Goal: Transaction & Acquisition: Subscribe to service/newsletter

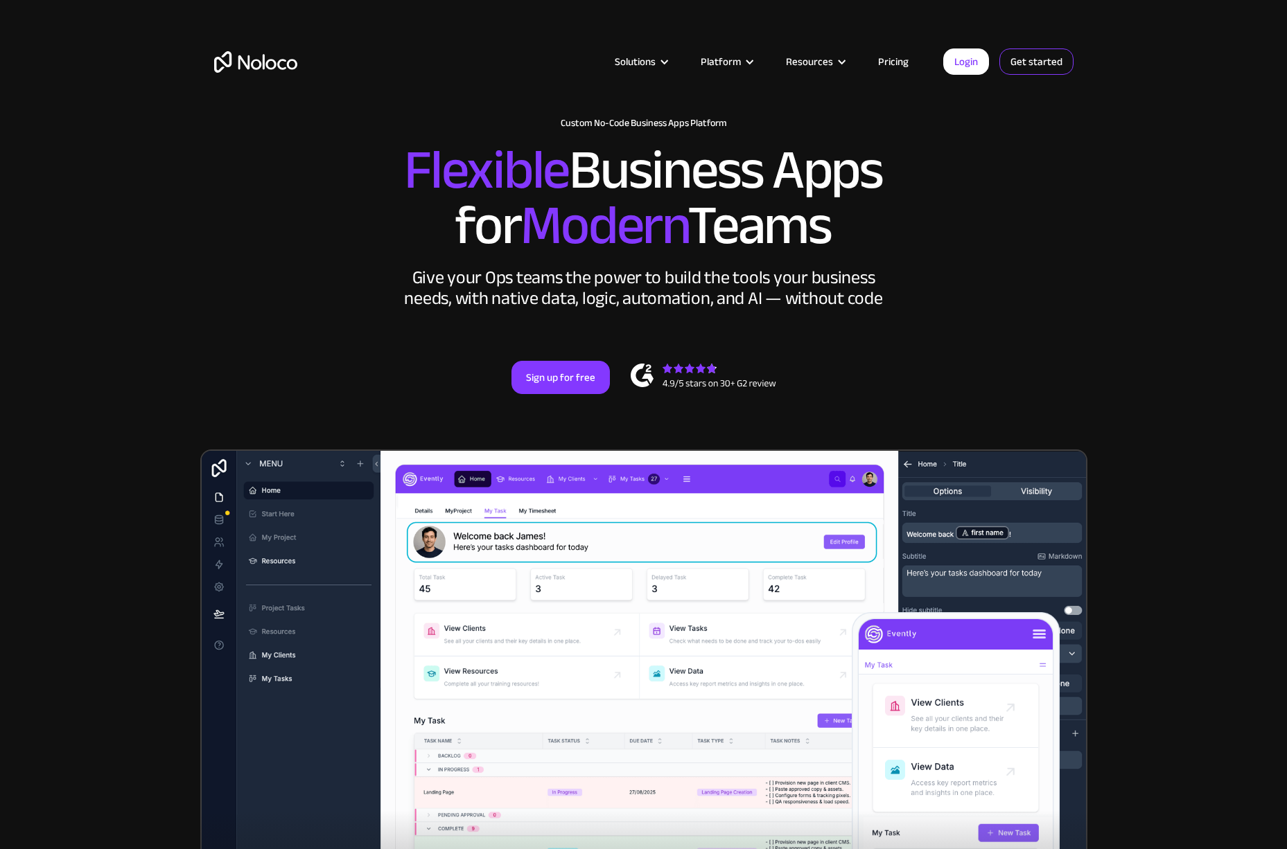
click at [1028, 69] on link "Get started" at bounding box center [1036, 62] width 74 height 26
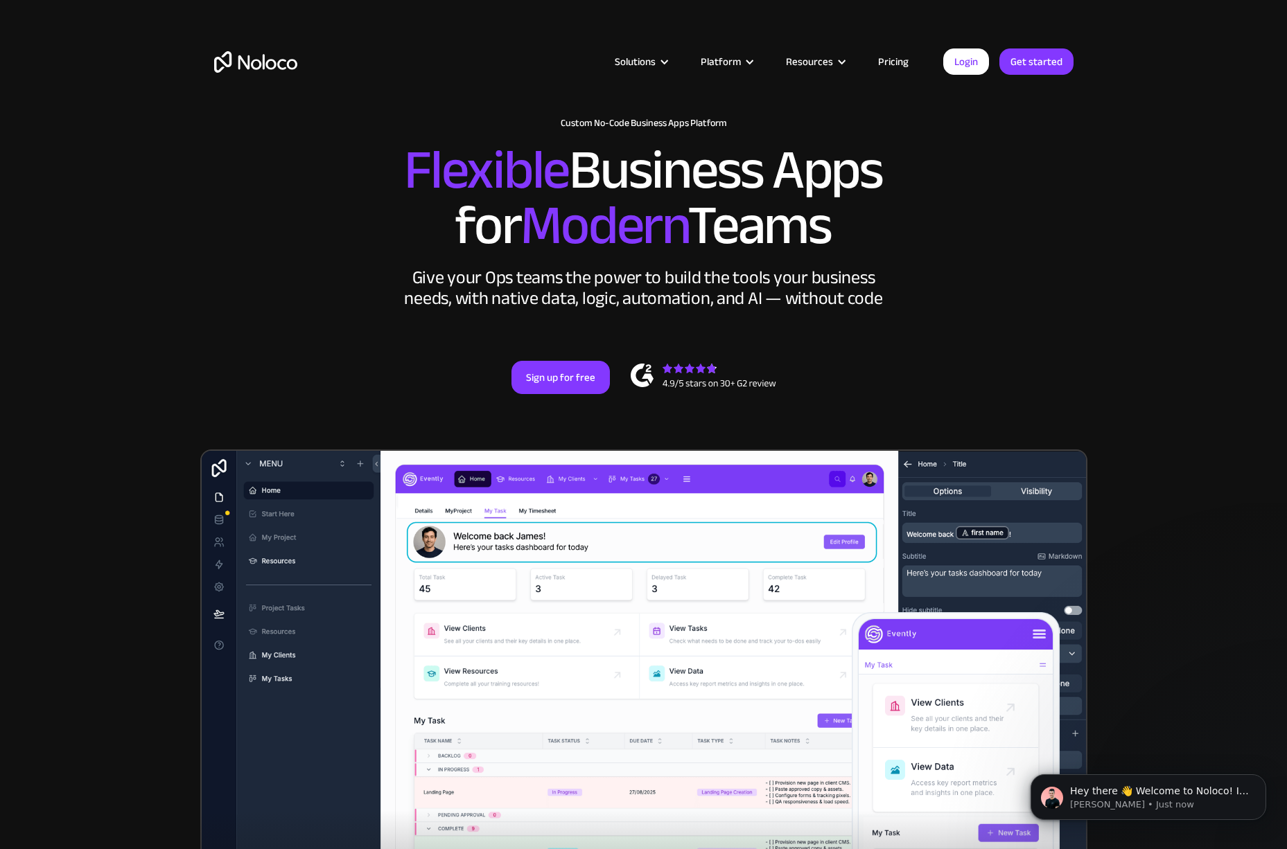
click at [570, 360] on div "New: Connect Noloco to Stripe Custom No-Code Business Apps Platform Flexible Bu…" at bounding box center [643, 270] width 887 height 332
click at [570, 406] on div "New: Connect Noloco to Stripe Custom No-Code Business Apps Platform Flexible Bu…" at bounding box center [643, 270] width 887 height 332
click at [546, 391] on link "Sign up for free" at bounding box center [560, 377] width 98 height 33
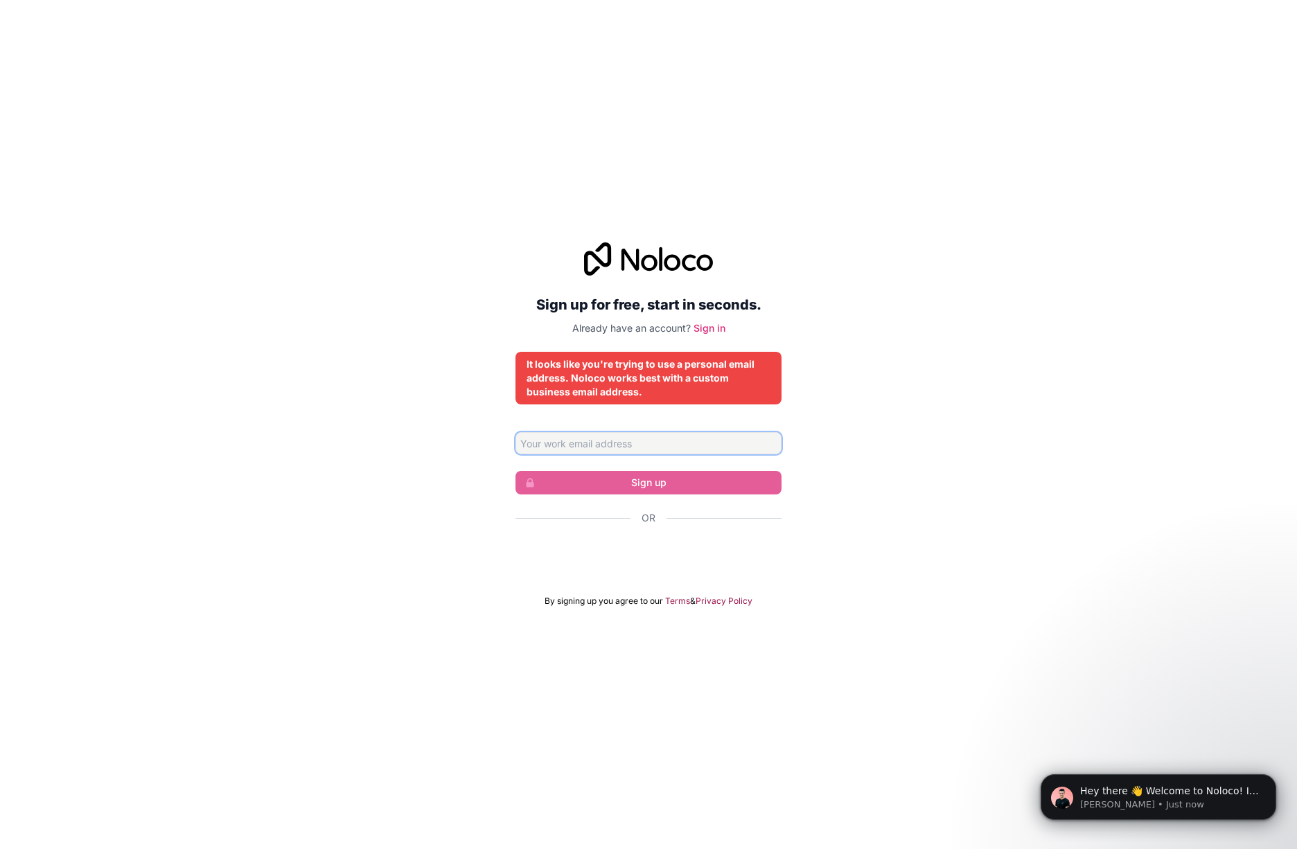
click at [568, 441] on input "Email address" at bounding box center [649, 443] width 266 height 22
type input "[PERSON_NAME][EMAIL_ADDRESS][DOMAIN_NAME]"
click at [617, 445] on input "[PERSON_NAME][EMAIL_ADDRESS][DOMAIN_NAME]" at bounding box center [649, 443] width 266 height 22
drag, startPoint x: 721, startPoint y: 443, endPoint x: 408, endPoint y: 521, distance: 322.1
click at [408, 521] on div "Sign up for free, start in seconds. Already have an account? Sign in It looks l…" at bounding box center [648, 424] width 1297 height 403
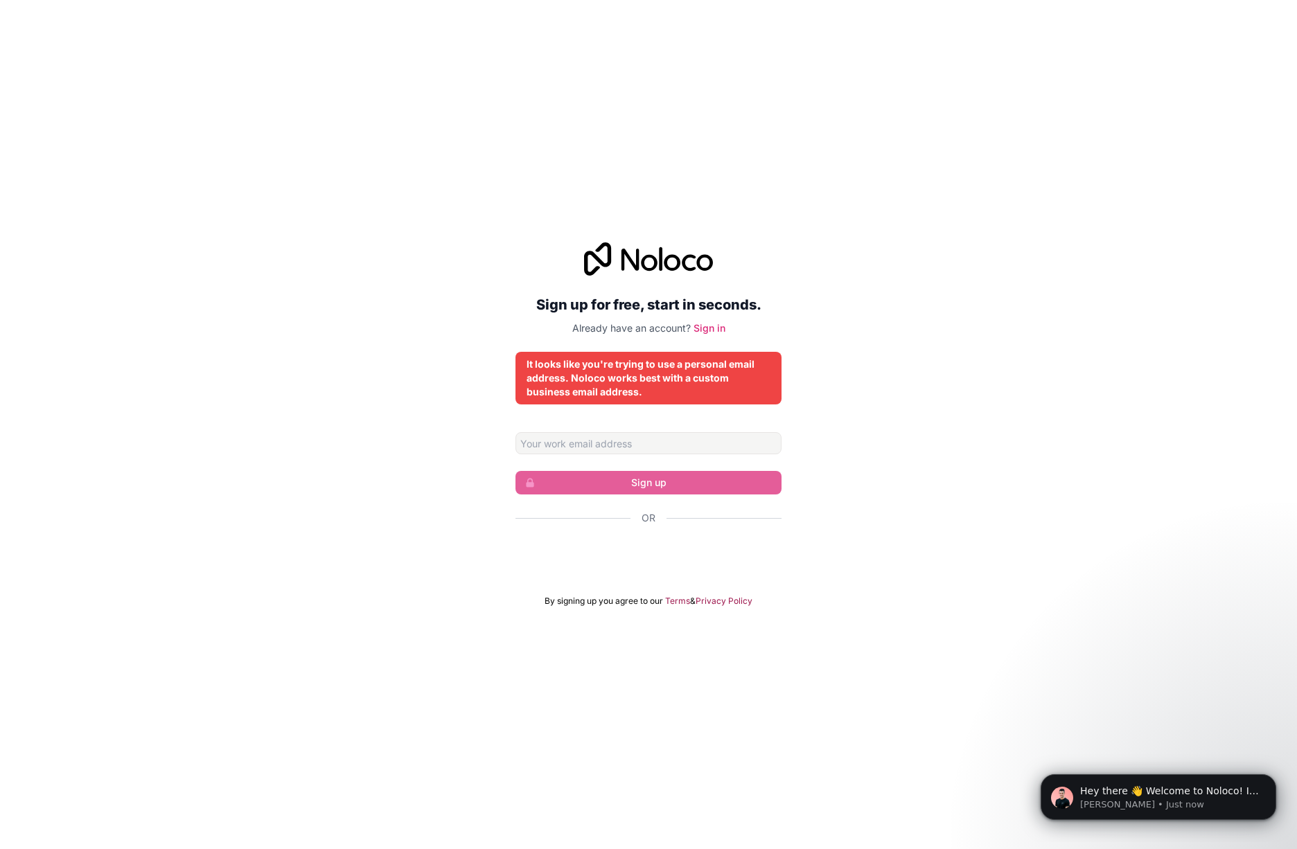
click at [408, 521] on div "Sign up for free, start in seconds. Already have an account? Sign in It looks l…" at bounding box center [648, 424] width 1297 height 403
